Goal: Check status: Check status

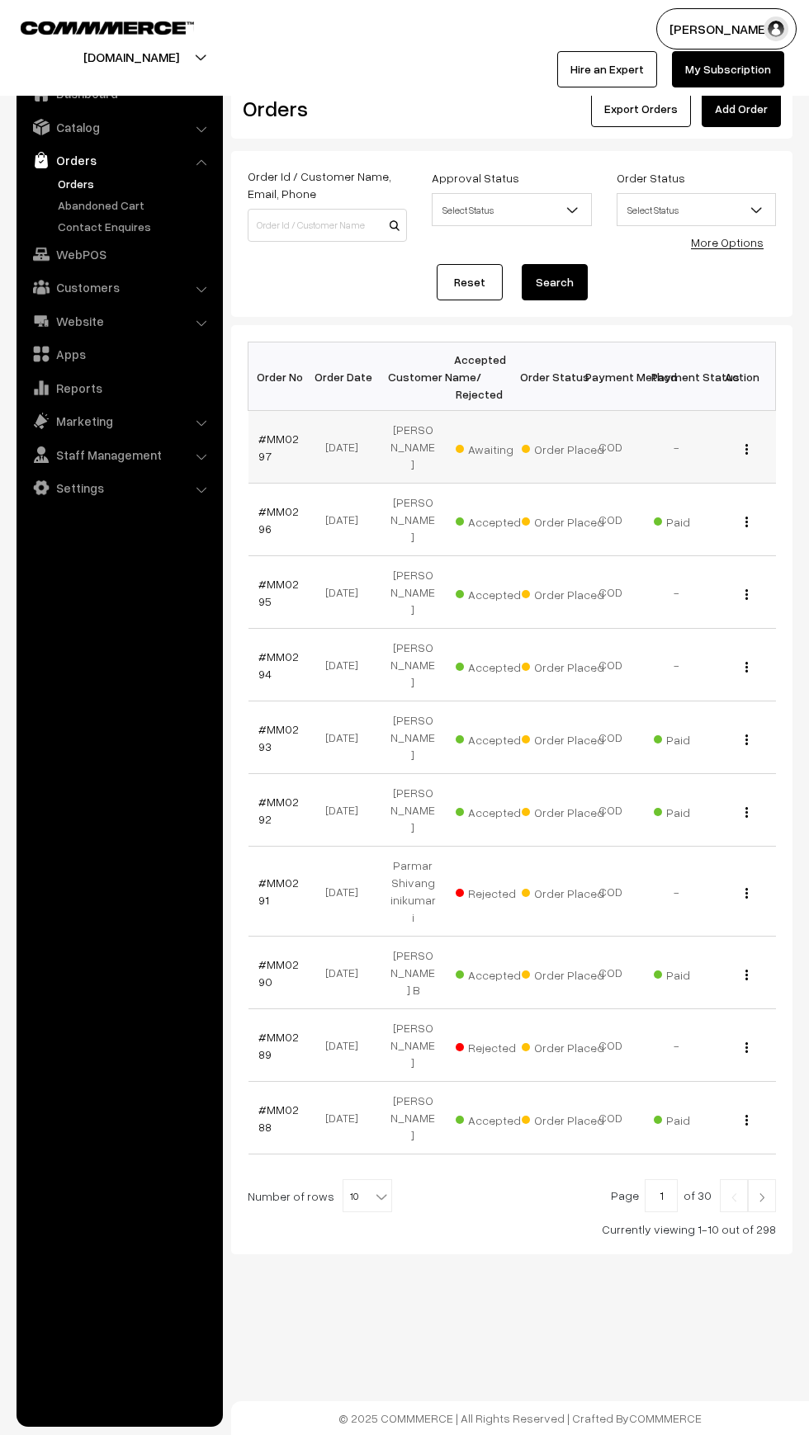
click at [460, 440] on span "Awaiting" at bounding box center [496, 446] width 83 height 21
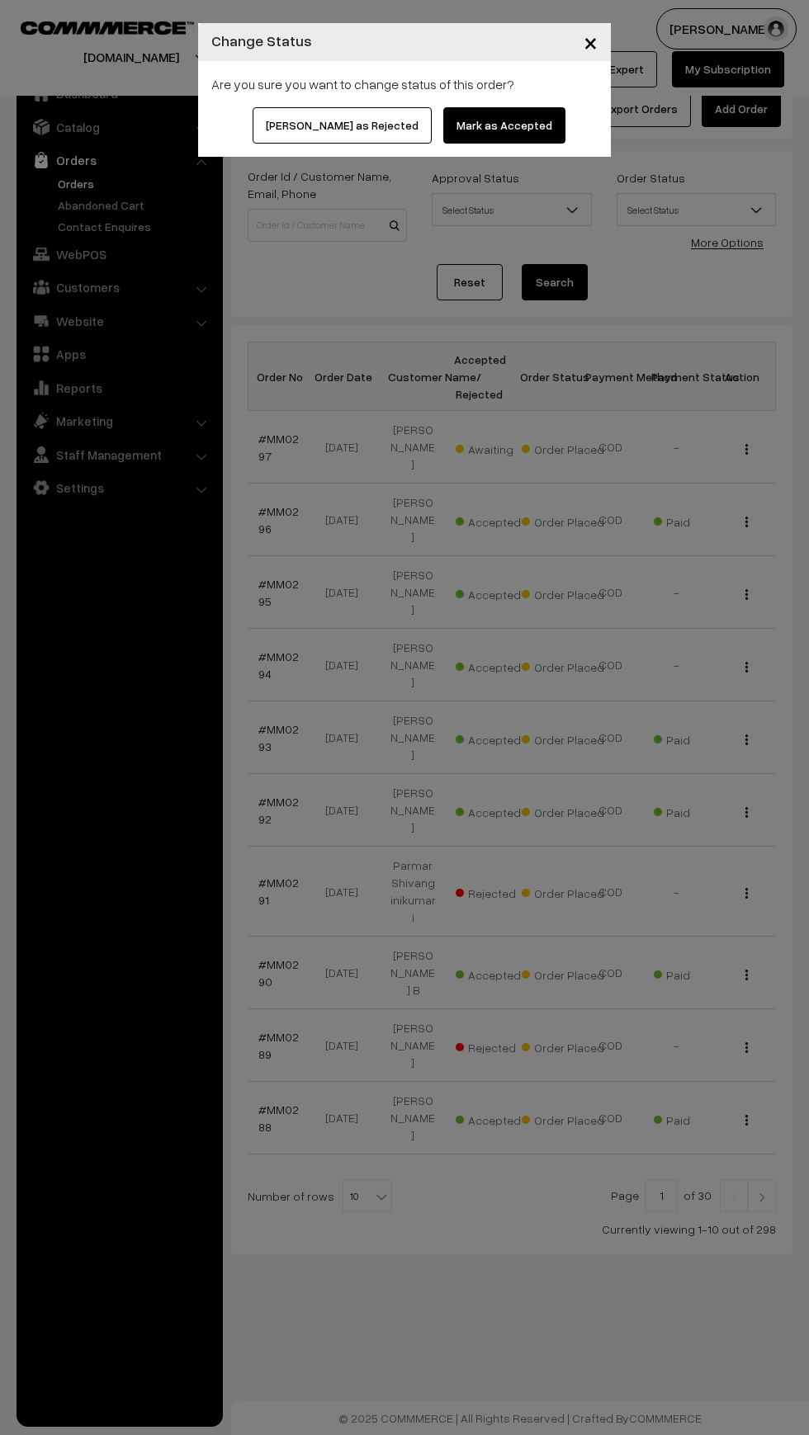
click at [457, 122] on button "Mark as Accepted" at bounding box center [504, 125] width 122 height 36
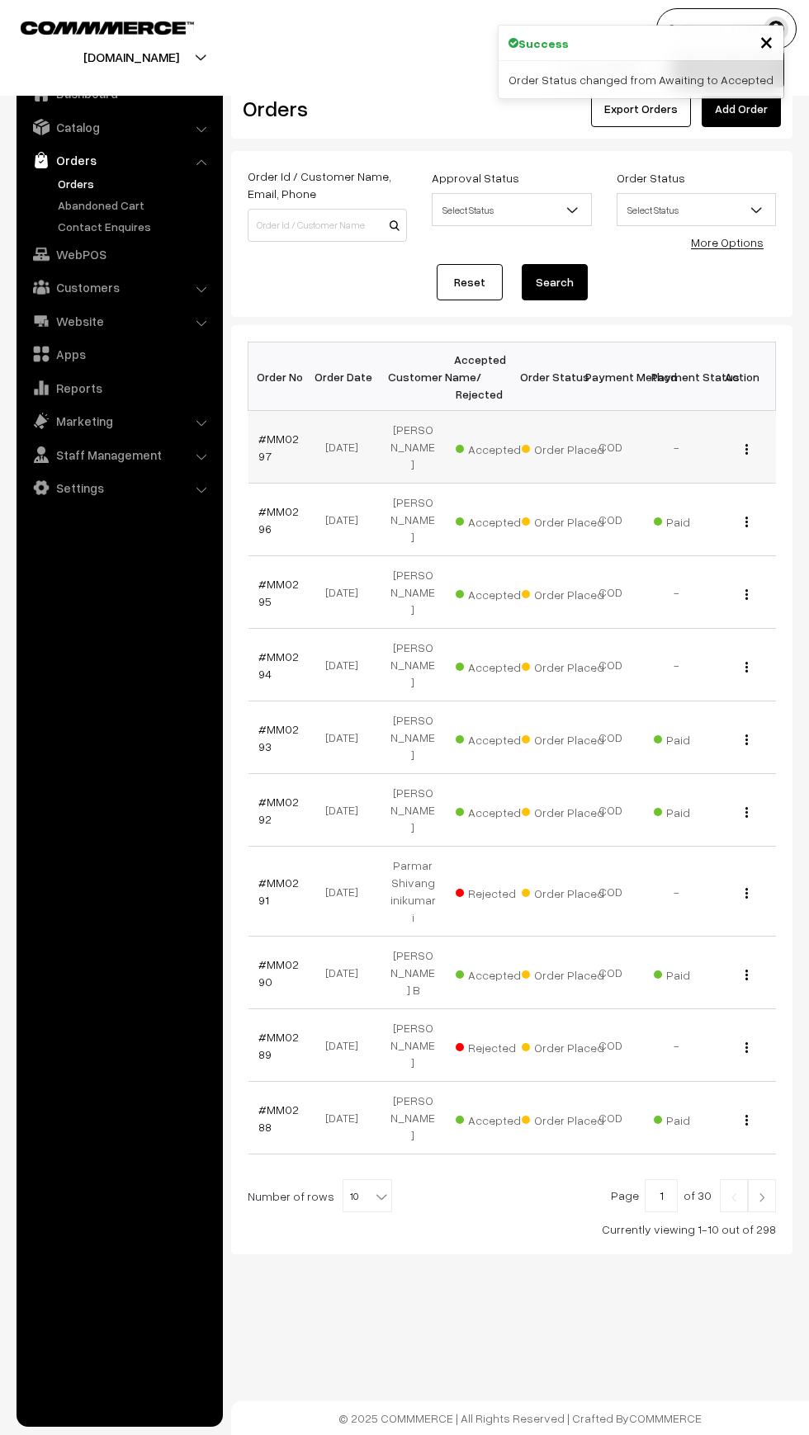
click at [540, 436] on span "Order Placed" at bounding box center [562, 446] width 83 height 21
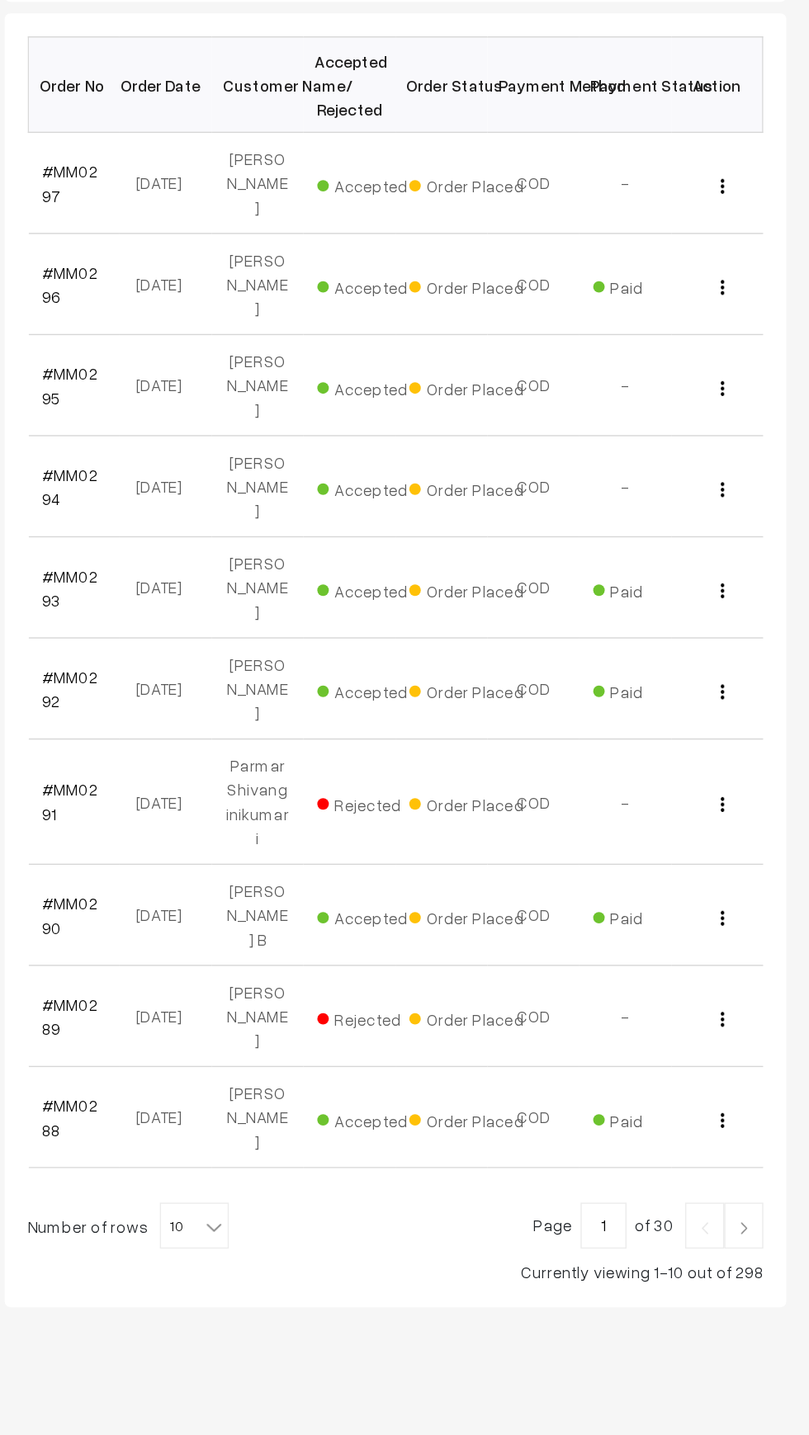
click at [762, 1192] on img at bounding box center [761, 1197] width 15 height 10
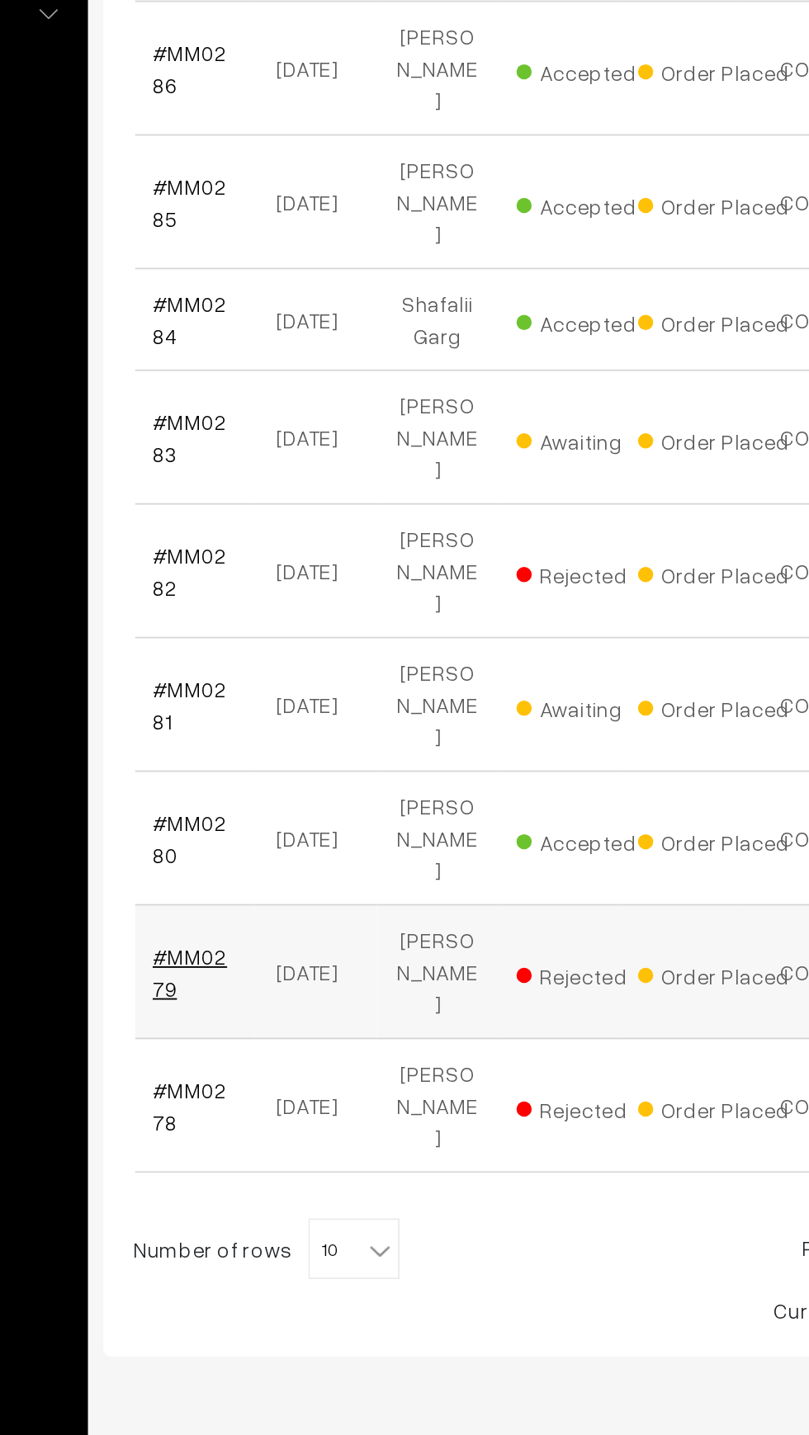
click at [284, 995] on link "#MM0279" at bounding box center [278, 1010] width 40 height 31
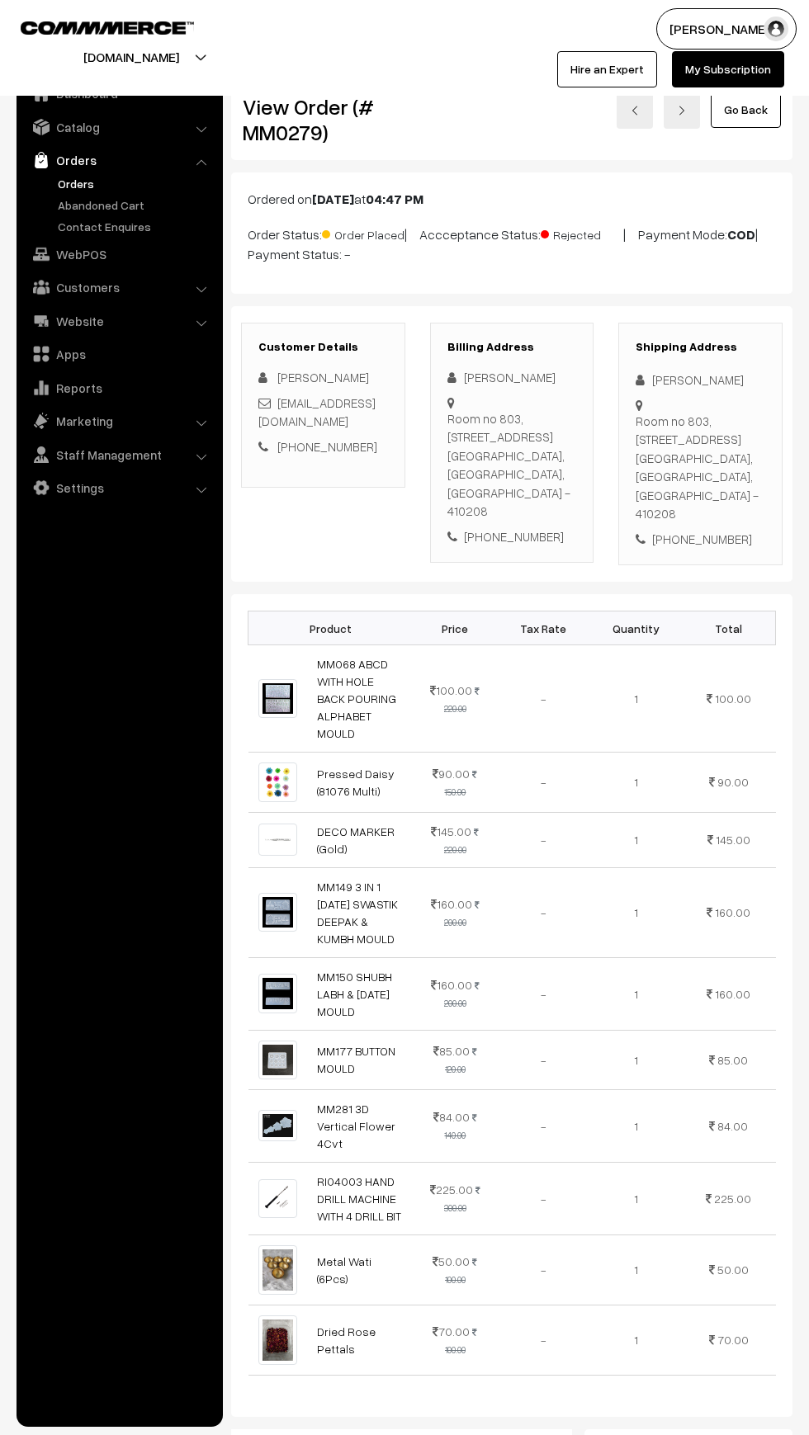
scroll to position [370, 0]
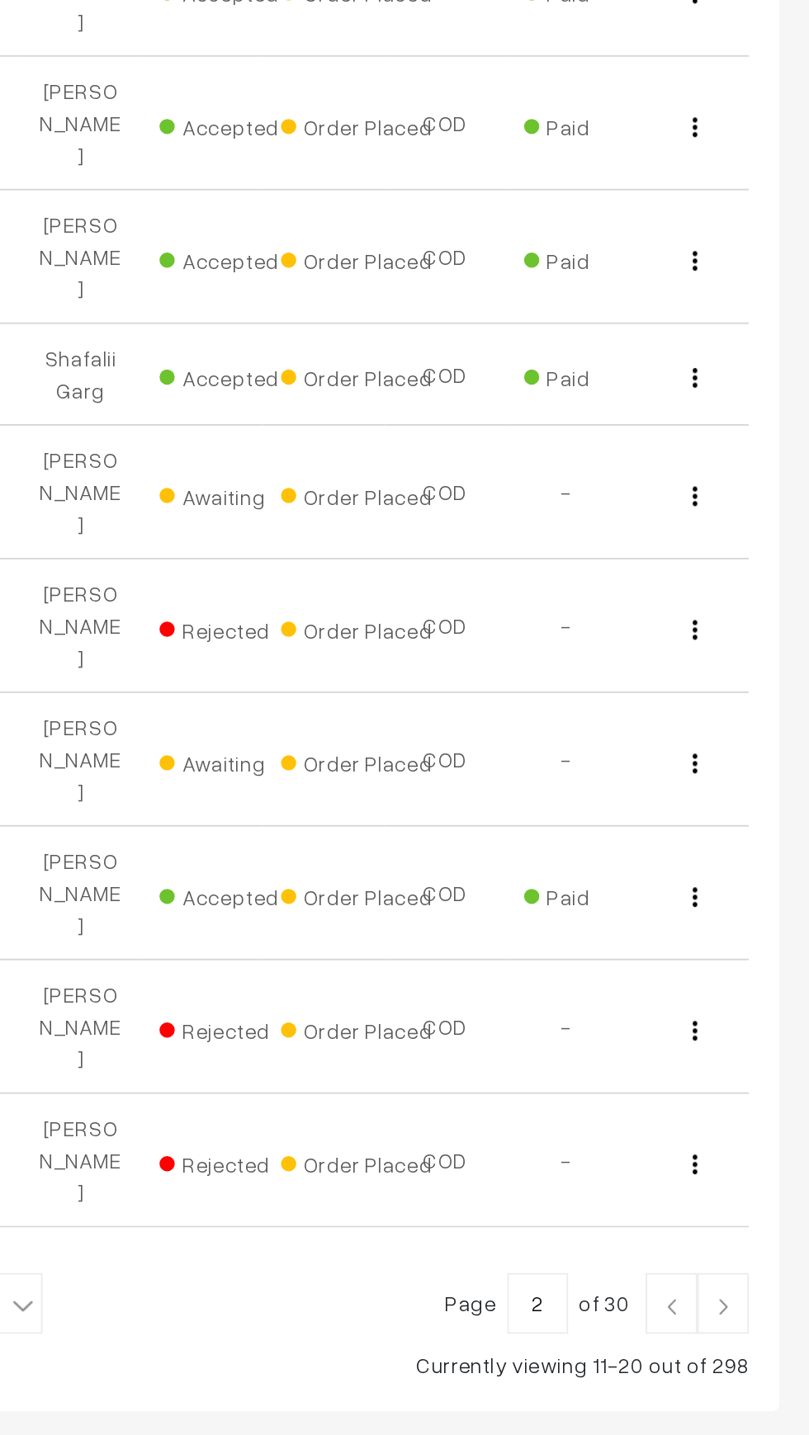
click at [775, 1144] on link at bounding box center [762, 1160] width 28 height 33
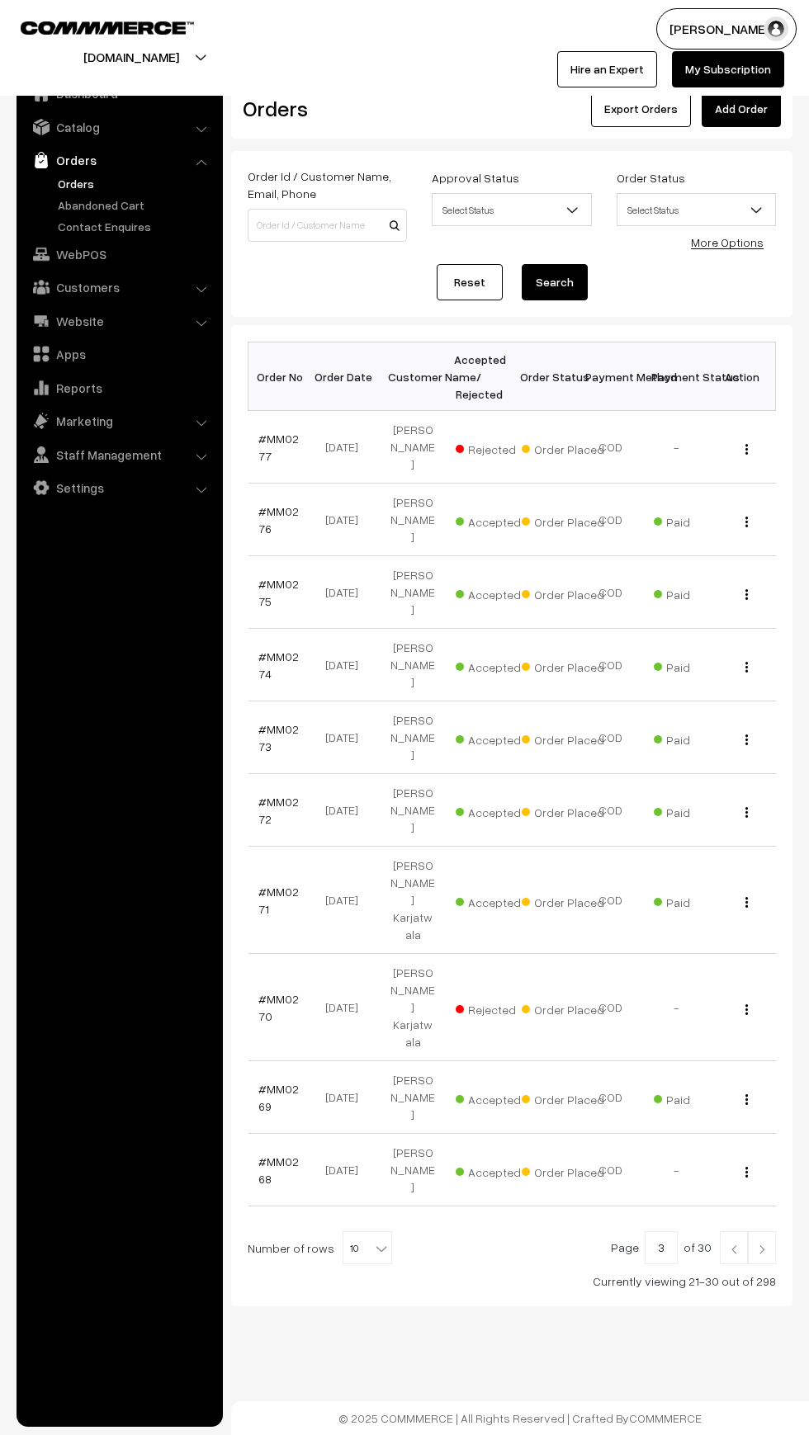
click at [373, 1240] on b at bounding box center [381, 1248] width 17 height 17
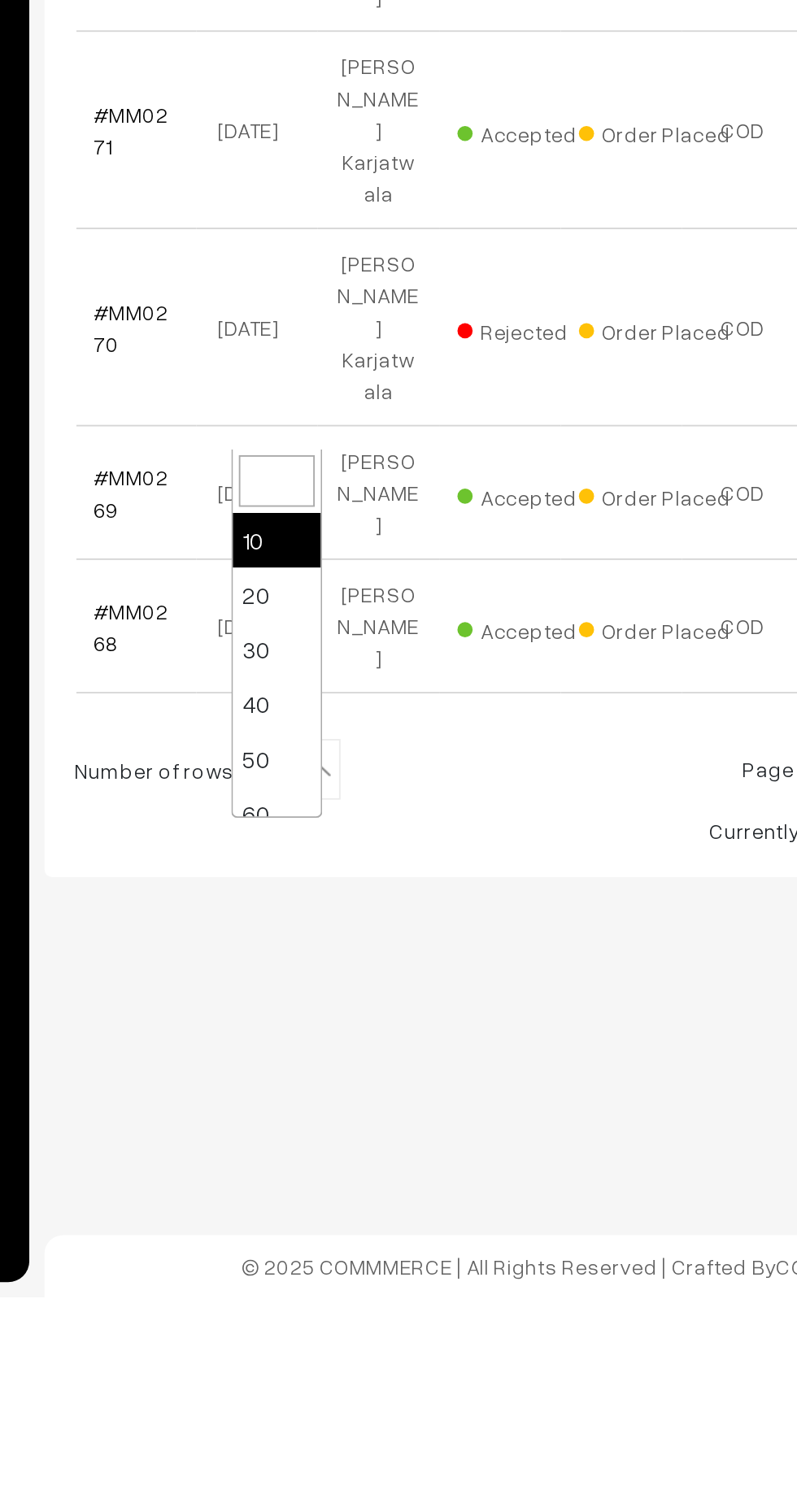
select select "50"
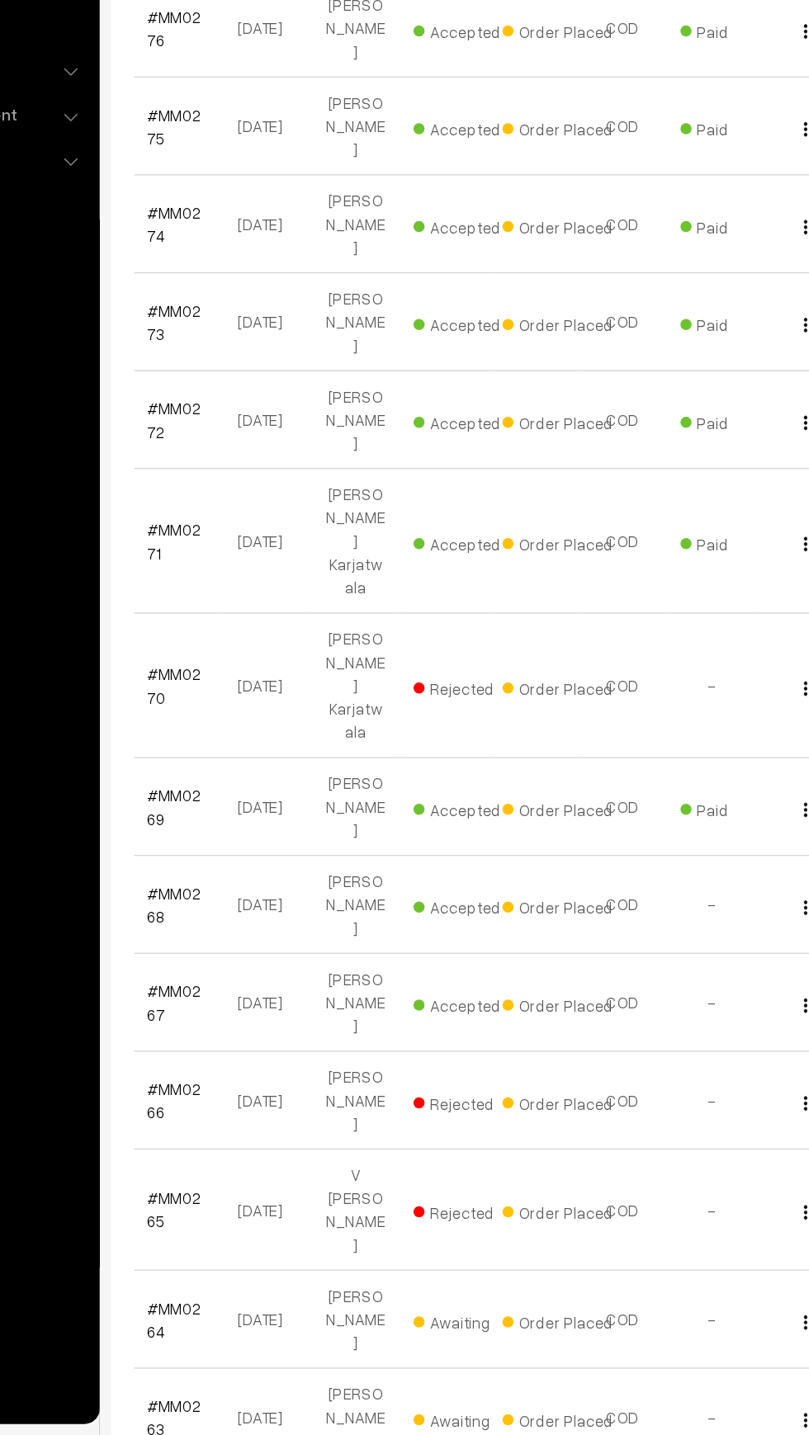
scroll to position [1589, 0]
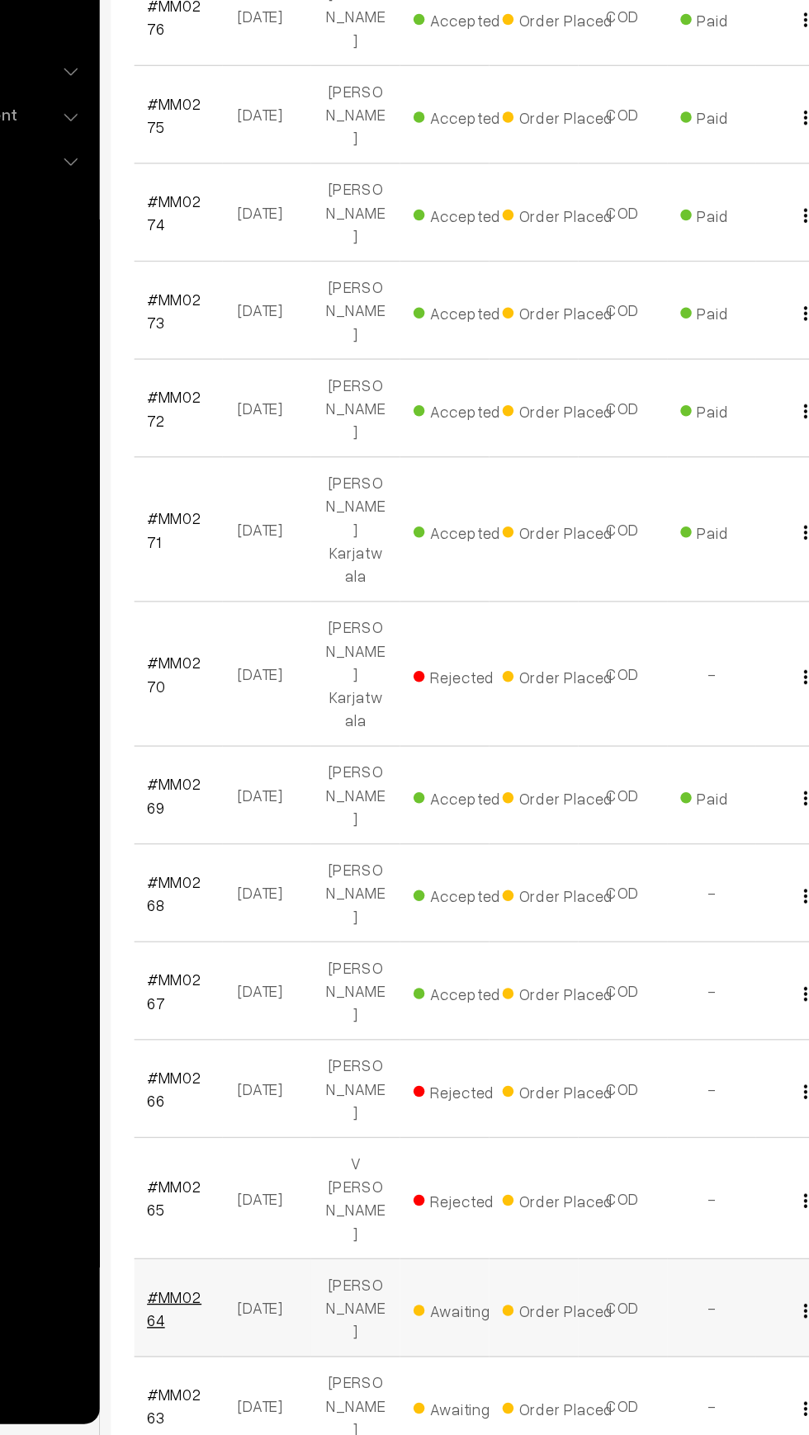
click at [283, 1325] on link "#MM0264" at bounding box center [278, 1340] width 40 height 31
